Goal: Transaction & Acquisition: Purchase product/service

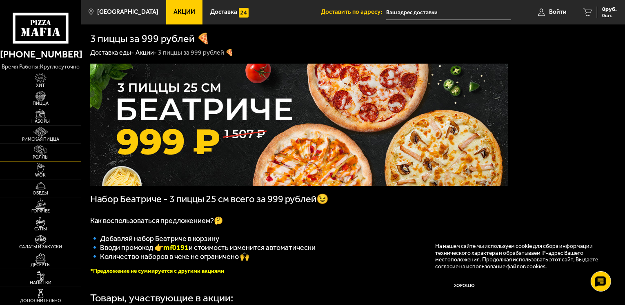
click at [39, 149] on img at bounding box center [40, 150] width 25 height 10
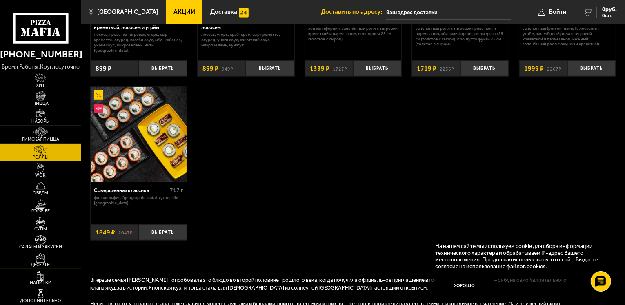
scroll to position [485, 0]
click at [49, 119] on span "Наборы" at bounding box center [40, 121] width 81 height 4
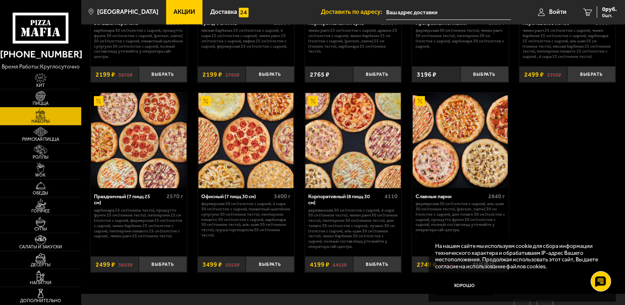
scroll to position [1017, 0]
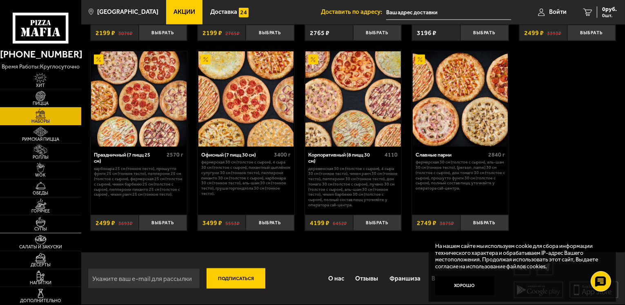
click at [46, 229] on span "Супы" at bounding box center [40, 229] width 81 height 4
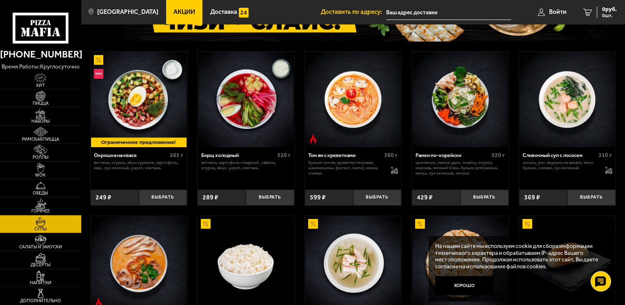
scroll to position [91, 0]
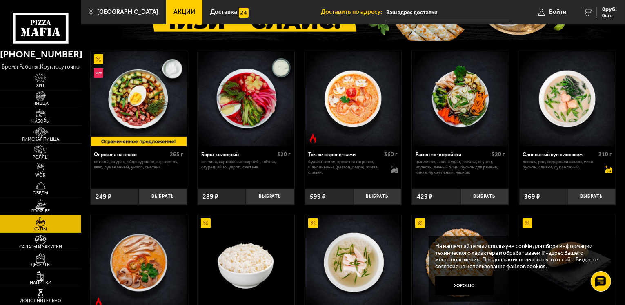
click at [608, 170] on icon at bounding box center [608, 170] width 7 height 6
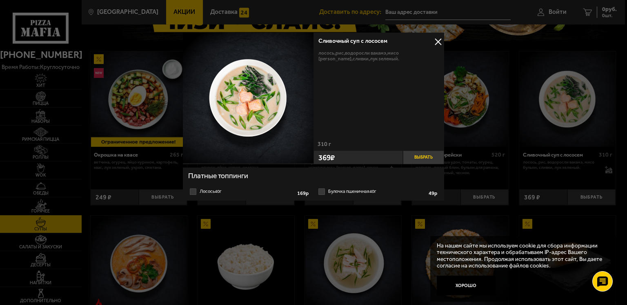
click at [428, 156] on button "Выбрать" at bounding box center [423, 158] width 41 height 14
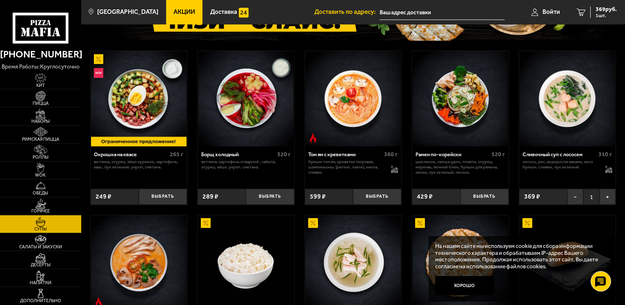
scroll to position [0, 0]
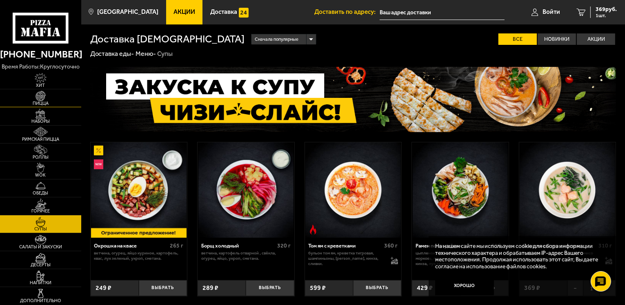
click at [67, 95] on link "Пицца" at bounding box center [40, 98] width 81 height 18
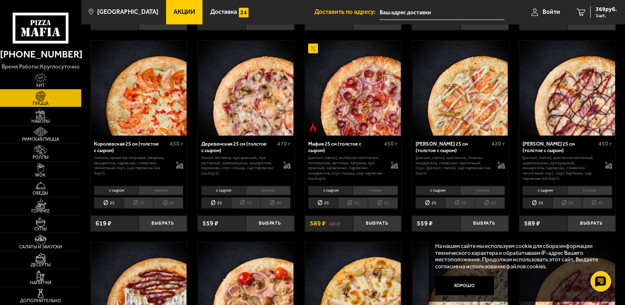
scroll to position [646, 0]
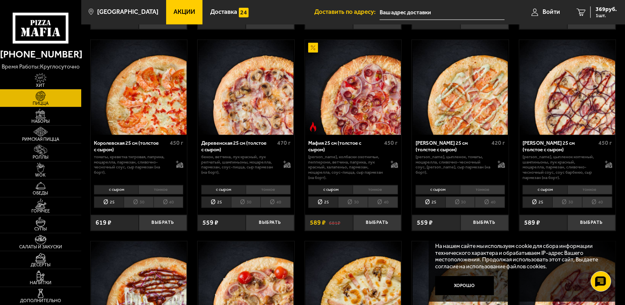
click at [563, 203] on li "30" at bounding box center [567, 202] width 30 height 11
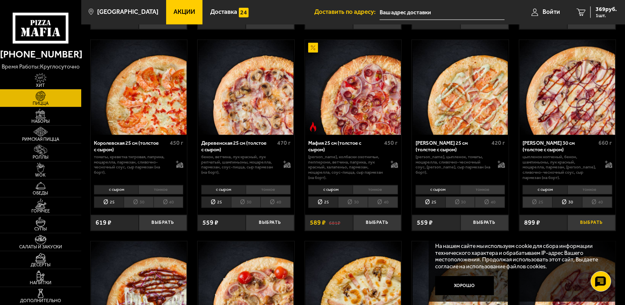
click at [586, 222] on button "Выбрать" at bounding box center [591, 223] width 48 height 16
click at [537, 201] on li "25" at bounding box center [537, 202] width 30 height 11
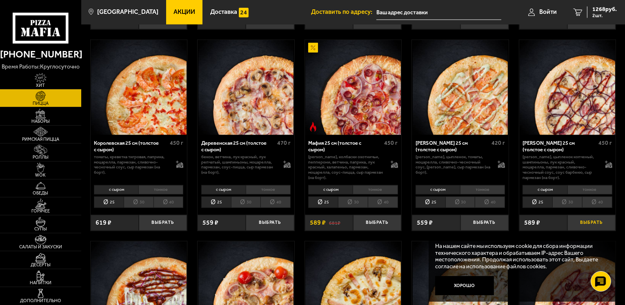
click at [575, 215] on button "Выбрать" at bounding box center [591, 223] width 48 height 16
click at [568, 206] on li "30" at bounding box center [567, 202] width 30 height 11
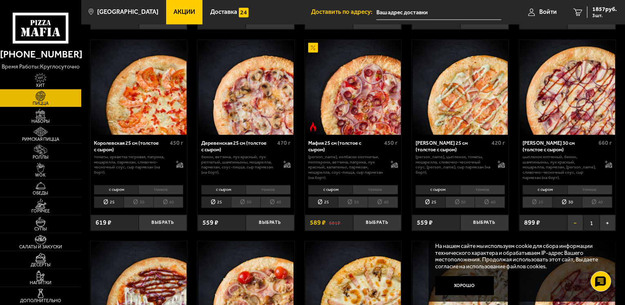
click at [579, 222] on button "−" at bounding box center [575, 223] width 16 height 16
click at [542, 202] on li "25" at bounding box center [537, 202] width 30 height 11
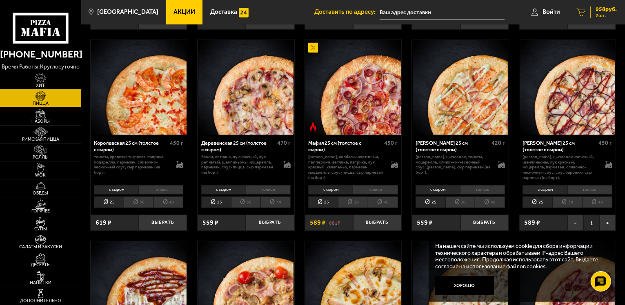
click at [608, 14] on span "2 шт." at bounding box center [605, 15] width 21 height 5
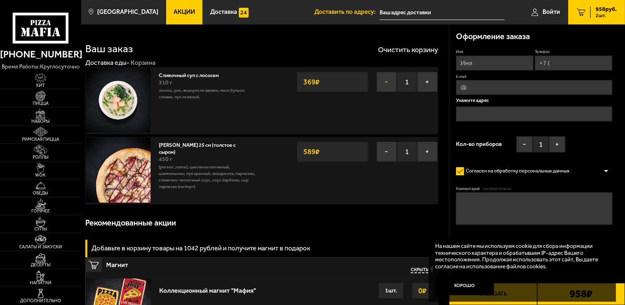
click at [379, 90] on button "−" at bounding box center [386, 82] width 20 height 20
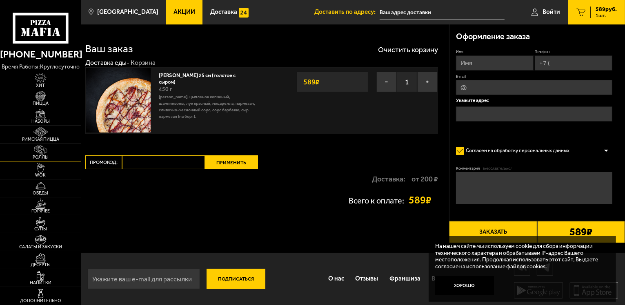
click at [36, 152] on img at bounding box center [40, 150] width 25 height 10
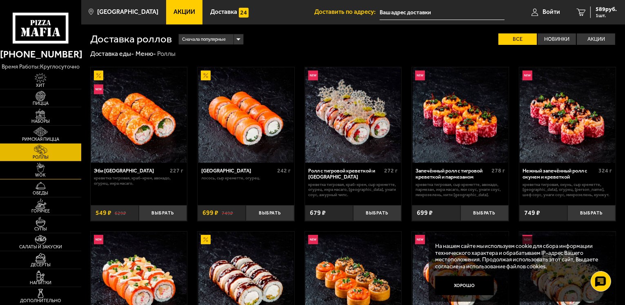
click at [66, 164] on link "WOK" at bounding box center [40, 171] width 81 height 18
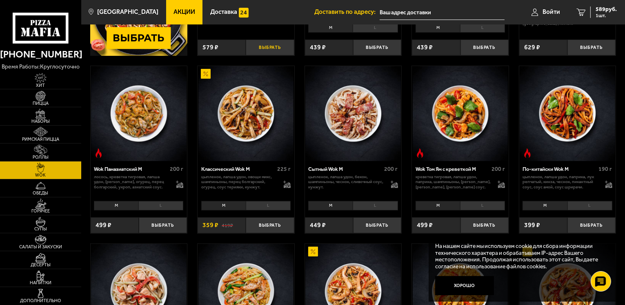
scroll to position [181, 0]
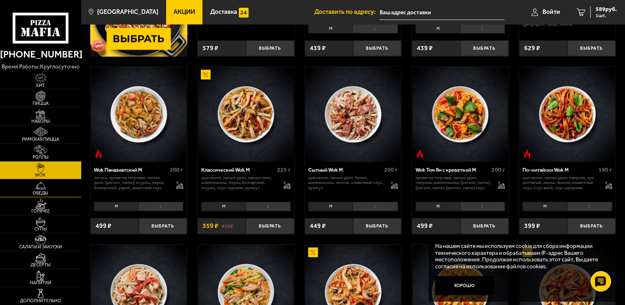
click at [39, 187] on img at bounding box center [40, 186] width 25 height 10
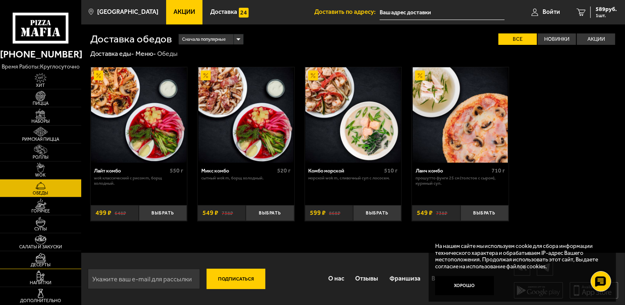
click at [29, 264] on span "Десерты" at bounding box center [40, 265] width 81 height 4
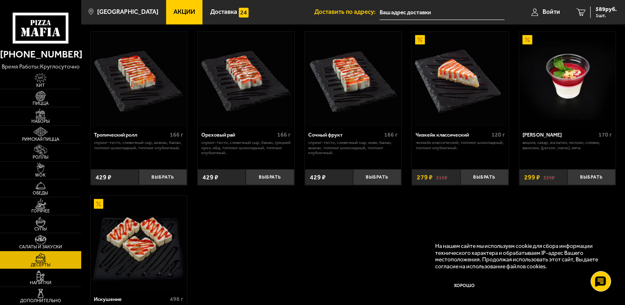
scroll to position [7, 0]
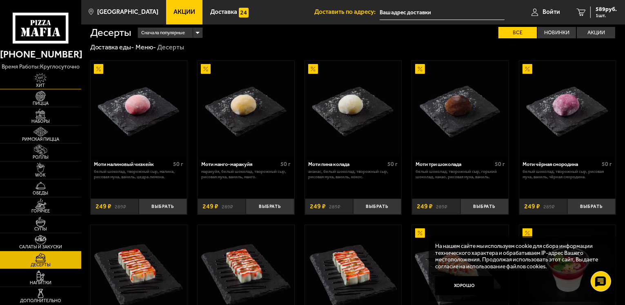
click at [55, 82] on link "Хит" at bounding box center [40, 80] width 81 height 18
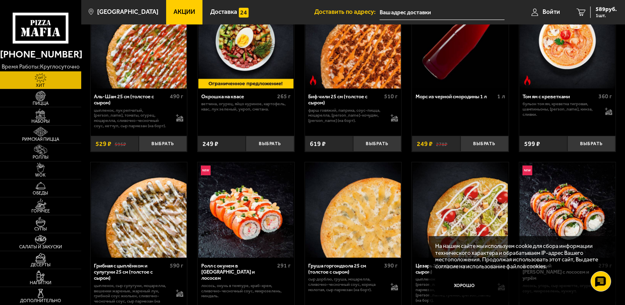
scroll to position [55, 0]
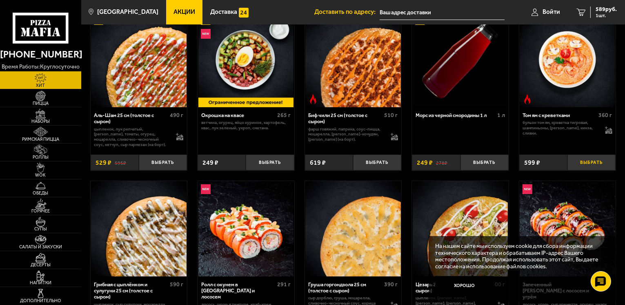
click at [596, 158] on button "Выбрать" at bounding box center [591, 163] width 48 height 16
click at [597, 18] on link "2 1188 руб. 2 шт." at bounding box center [595, 12] width 60 height 24
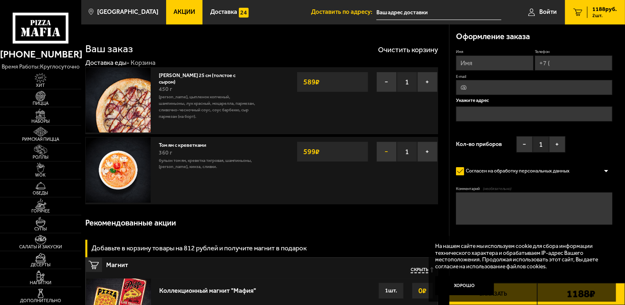
click at [381, 152] on button "−" at bounding box center [386, 152] width 20 height 20
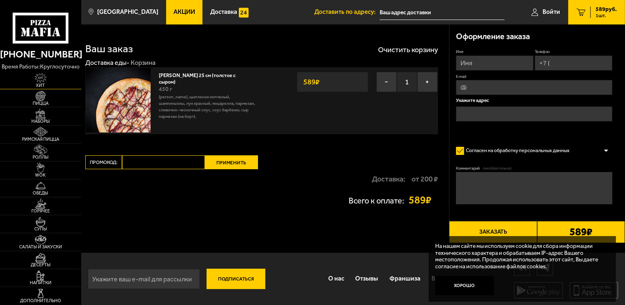
click at [49, 87] on span "Хит" at bounding box center [40, 85] width 81 height 4
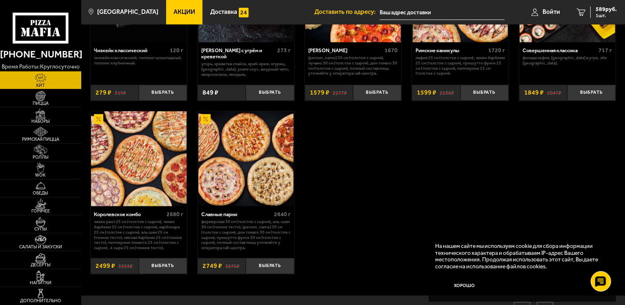
scroll to position [476, 0]
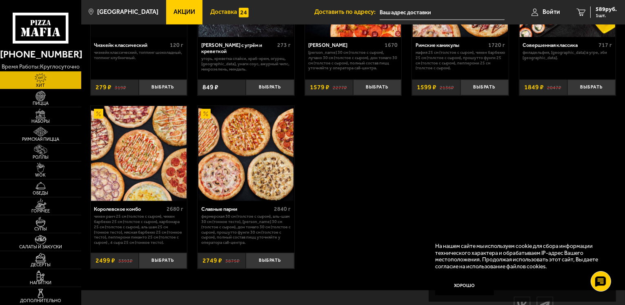
click at [211, 11] on span "Доставка" at bounding box center [223, 12] width 27 height 6
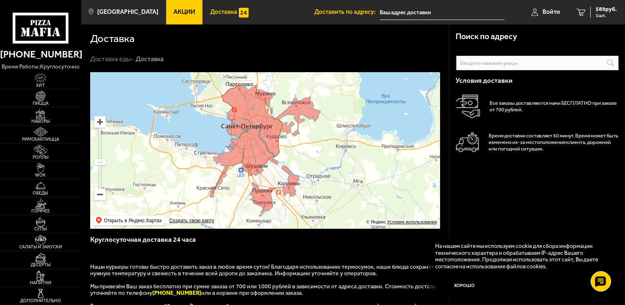
click at [202, 13] on link "Доставка" at bounding box center [228, 12] width 53 height 24
click at [42, 101] on span "Пицца" at bounding box center [40, 103] width 81 height 4
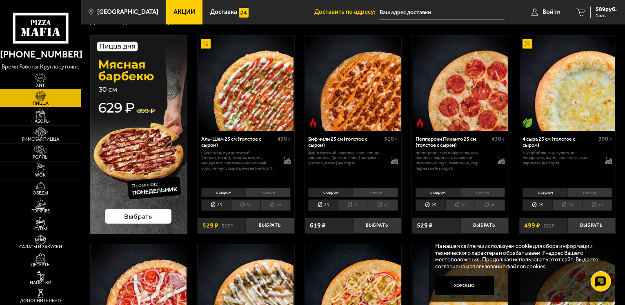
scroll to position [32, 0]
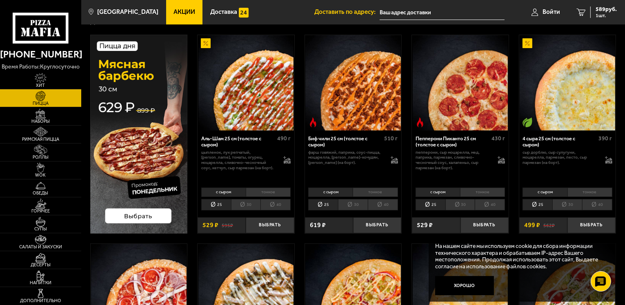
click at [154, 213] on img at bounding box center [139, 134] width 98 height 199
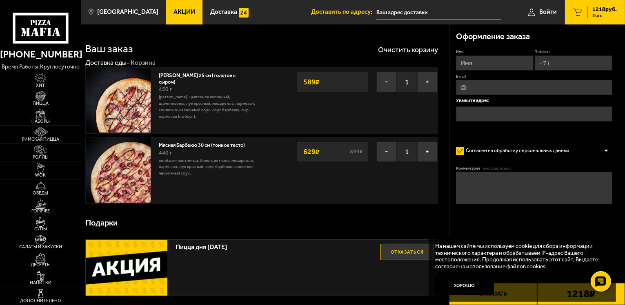
click at [384, 149] on button "−" at bounding box center [386, 152] width 20 height 20
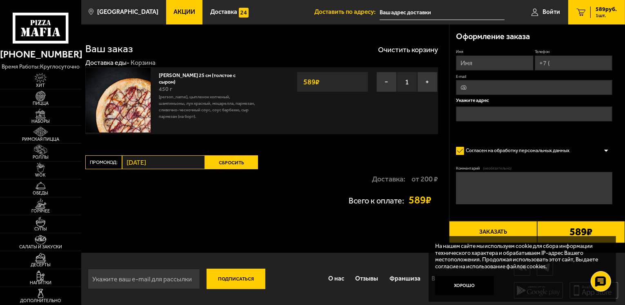
click at [209, 84] on div "[PERSON_NAME] 25 см (толстое с сыром) 450 г бекон, цыпленок копченый, шампиньон…" at bounding box center [208, 96] width 99 height 48
click at [213, 73] on link "[PERSON_NAME] 25 см (толстое с сыром)" at bounding box center [197, 77] width 77 height 15
click at [136, 94] on img at bounding box center [118, 100] width 65 height 65
click at [178, 74] on link "[PERSON_NAME] 25 см (толстое с сыром)" at bounding box center [197, 77] width 77 height 15
click at [180, 74] on link "[PERSON_NAME] 25 см (толстое с сыром)" at bounding box center [197, 77] width 77 height 15
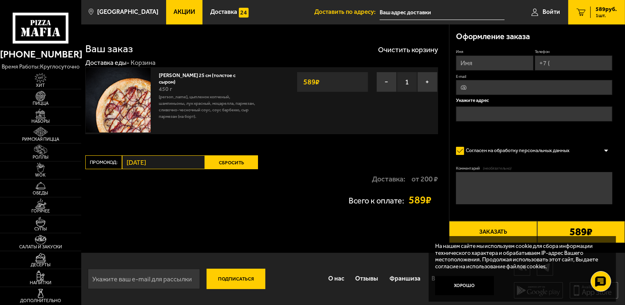
click at [122, 115] on img at bounding box center [118, 100] width 65 height 65
click at [57, 107] on link "Наборы" at bounding box center [40, 116] width 81 height 18
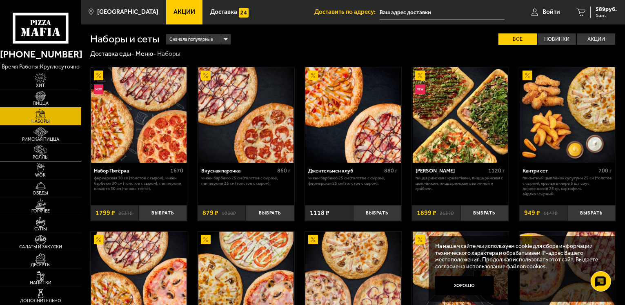
click at [57, 147] on link "Роллы" at bounding box center [40, 153] width 81 height 18
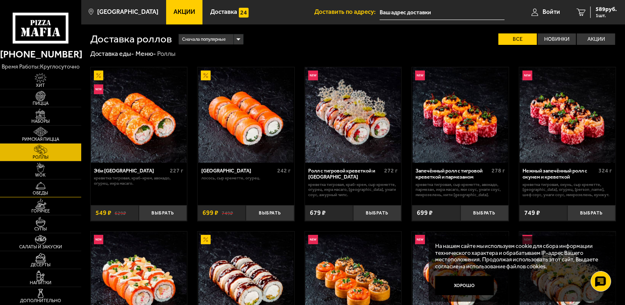
click at [45, 189] on img at bounding box center [40, 186] width 25 height 10
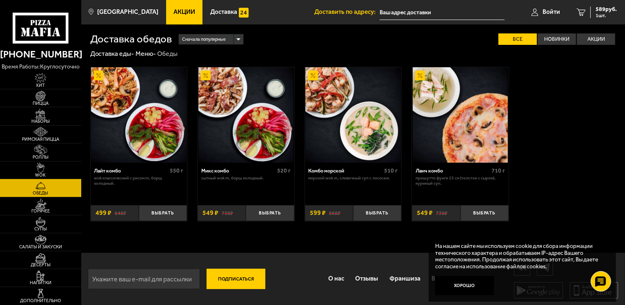
click at [49, 165] on img at bounding box center [40, 168] width 25 height 10
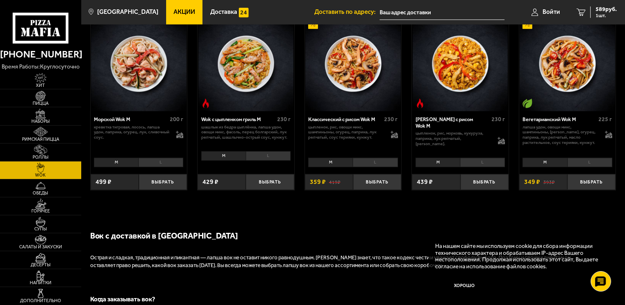
scroll to position [410, 0]
click at [51, 203] on img at bounding box center [40, 204] width 25 height 10
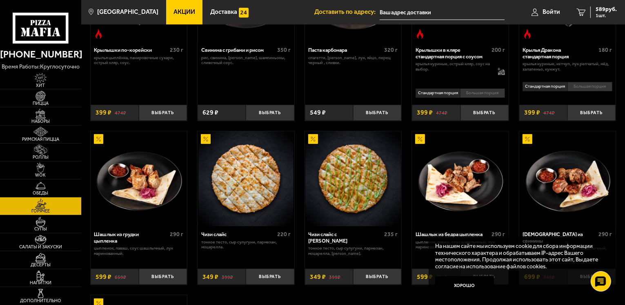
scroll to position [308, 0]
click at [371, 277] on button "Выбрать" at bounding box center [377, 277] width 48 height 16
click at [603, 18] on span "2 шт." at bounding box center [605, 15] width 21 height 5
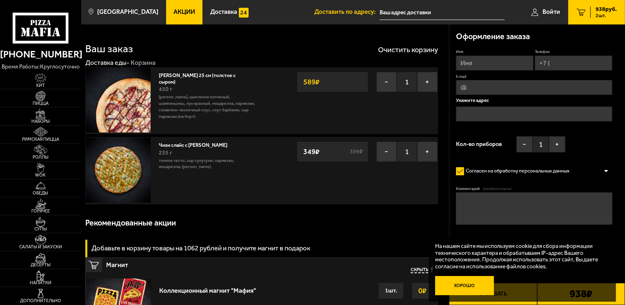
click at [471, 282] on button "Хорошо" at bounding box center [464, 286] width 59 height 20
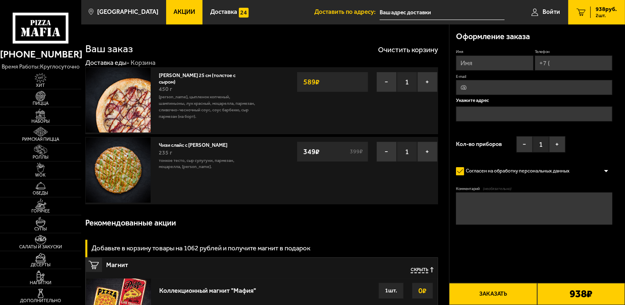
click at [508, 63] on input "Имя" at bounding box center [495, 62] width 78 height 15
type input "[PERSON_NAME]"
type input "[PHONE_NUMBER]"
type input "[EMAIL_ADDRESS][DOMAIN_NAME]"
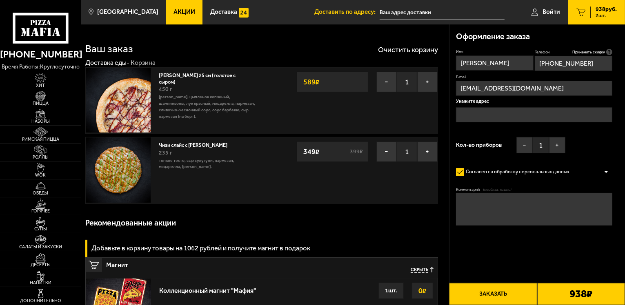
type input "[PERSON_NAME]"
click at [516, 113] on input "text" at bounding box center [534, 114] width 156 height 15
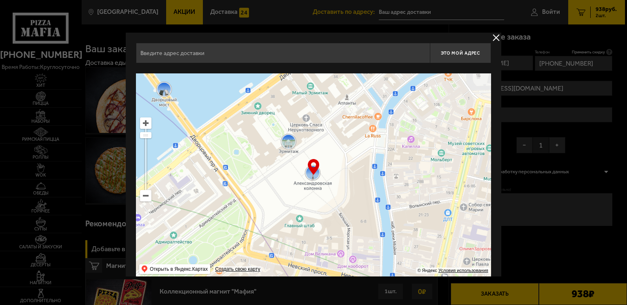
click at [254, 51] on input "text" at bounding box center [283, 53] width 294 height 20
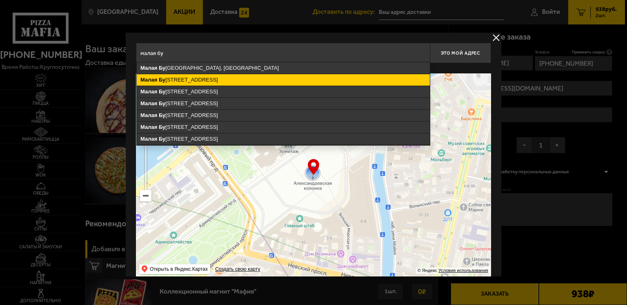
click at [246, 84] on ymaps "[STREET_ADDRESS]" at bounding box center [283, 79] width 293 height 11
type input "[STREET_ADDRESS]"
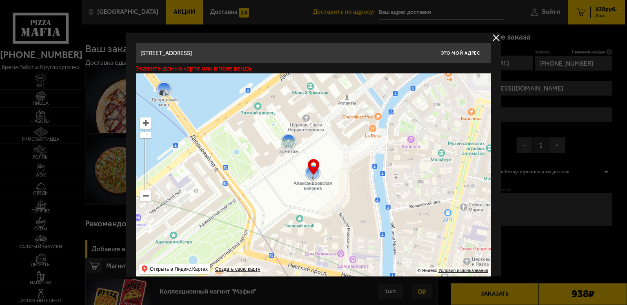
type input "[STREET_ADDRESS]"
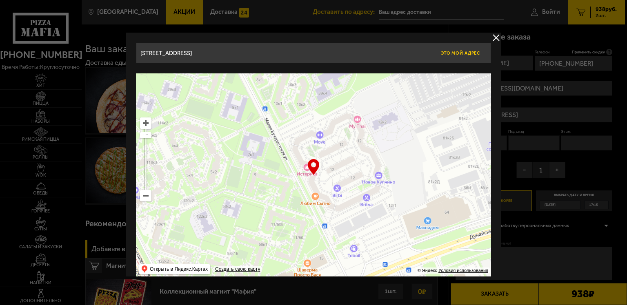
click at [467, 48] on button "Это мой адрес" at bounding box center [460, 53] width 61 height 20
type input "[STREET_ADDRESS]"
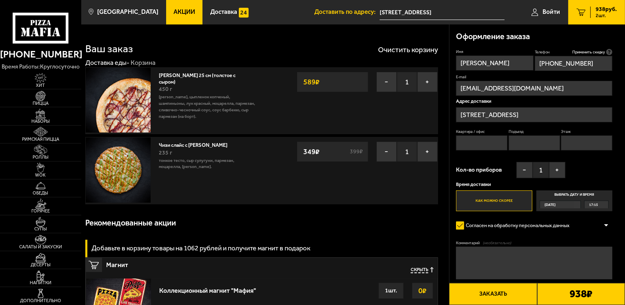
click at [488, 144] on input "Квартира / офис" at bounding box center [481, 142] width 51 height 15
type input "2132"
click at [522, 143] on input "Подъезд" at bounding box center [533, 142] width 51 height 15
type input "42"
click at [576, 144] on input "Этаж" at bounding box center [586, 142] width 51 height 15
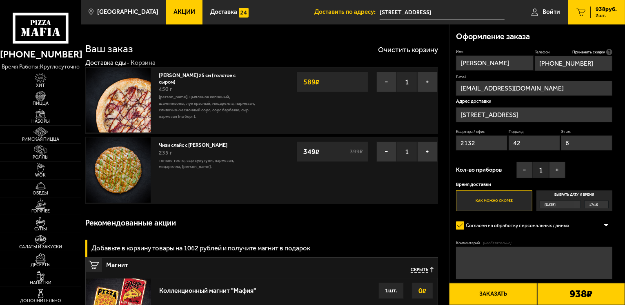
type input "6"
